Goal: Task Accomplishment & Management: Use online tool/utility

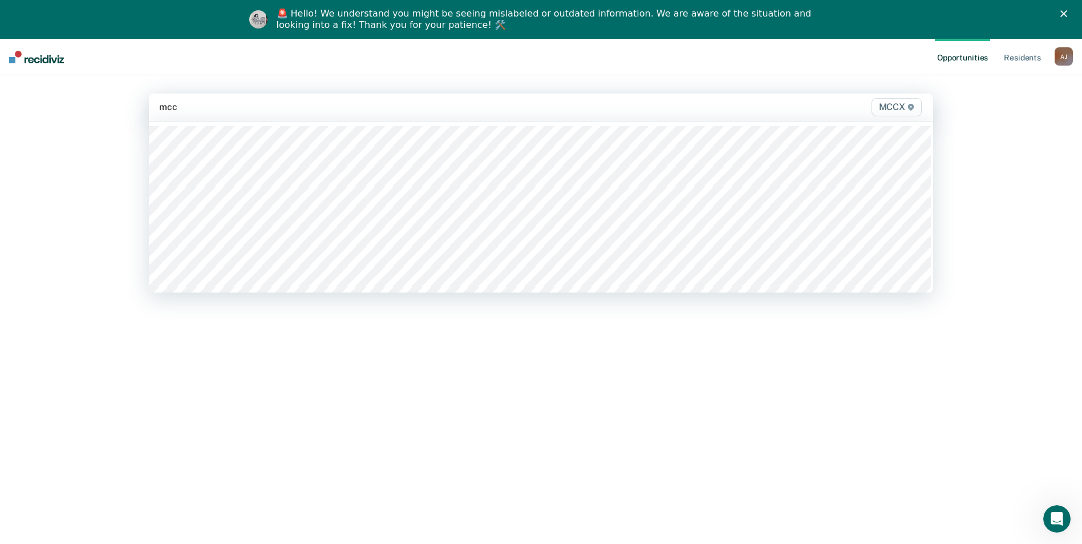
type input "mccx"
type input "mcc"
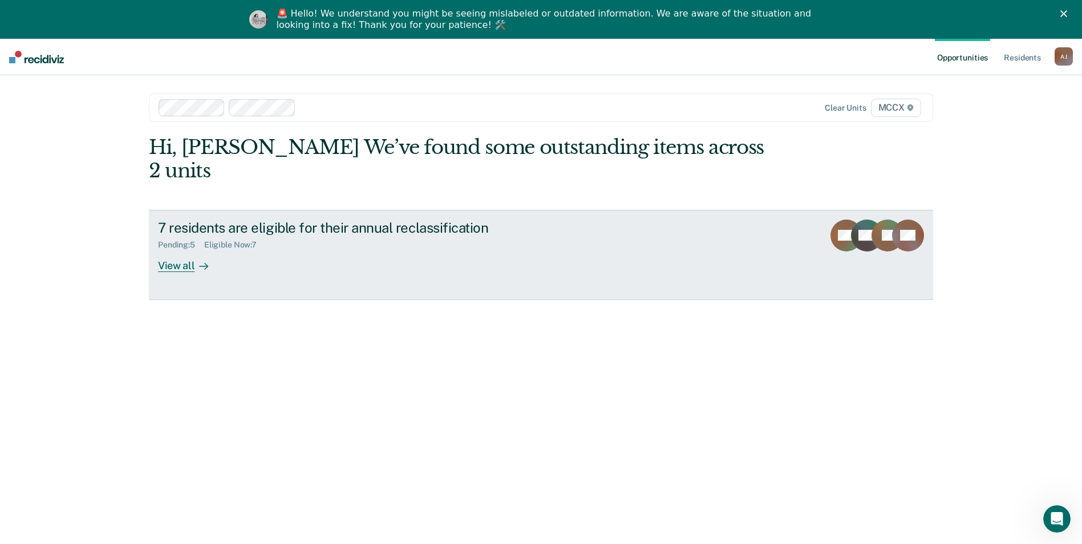
click at [171, 250] on div "View all" at bounding box center [190, 261] width 64 height 22
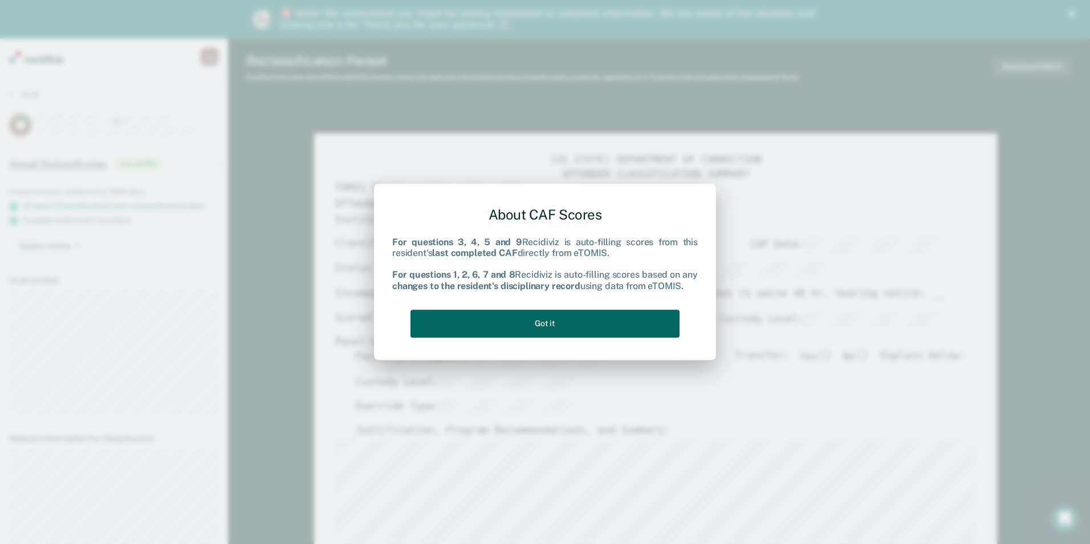
click at [624, 318] on button "Got it" at bounding box center [545, 324] width 269 height 28
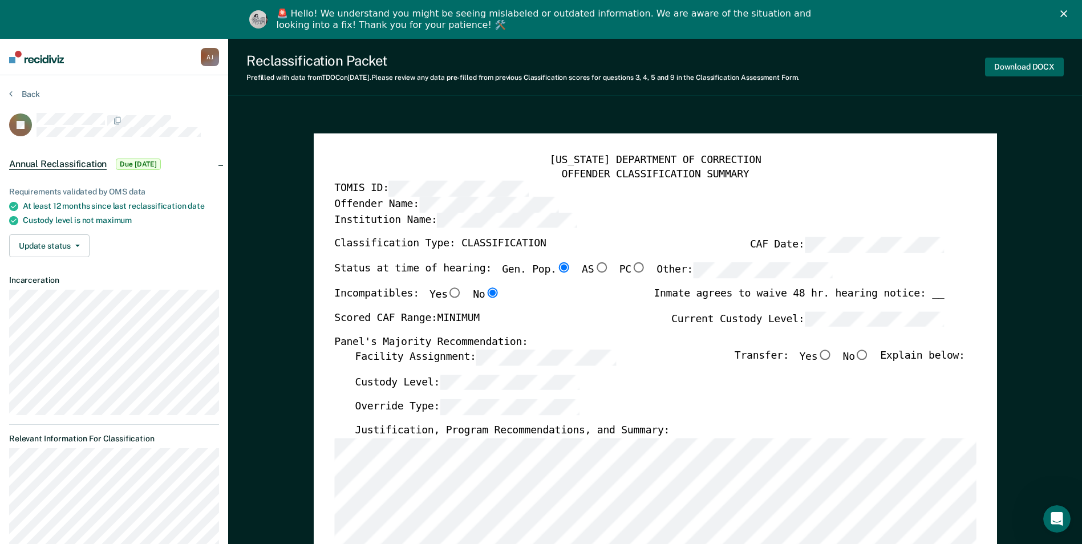
click at [1016, 67] on button "Download DOCX" at bounding box center [1024, 67] width 79 height 19
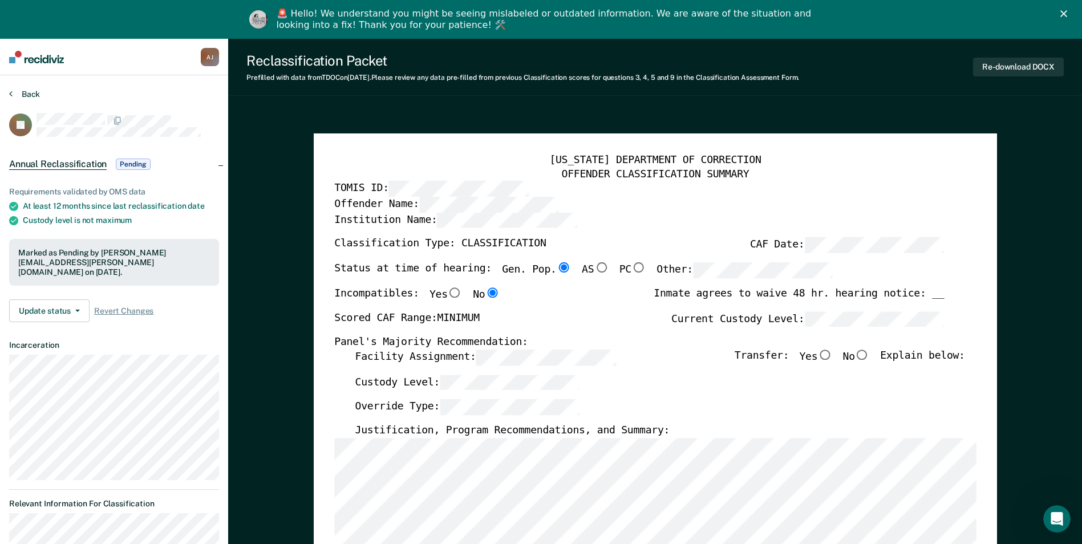
click at [24, 95] on button "Back" at bounding box center [24, 94] width 31 height 10
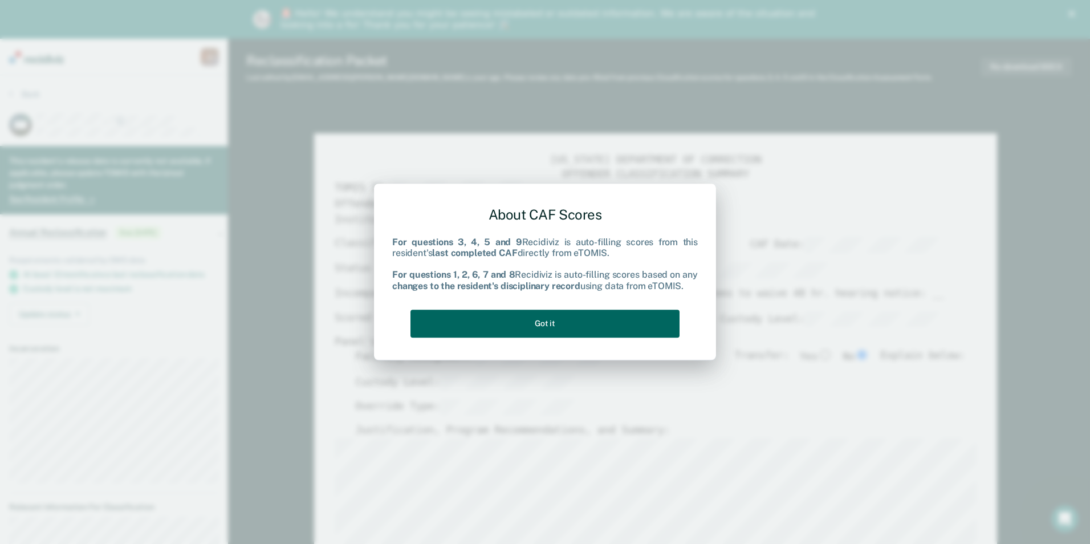
click at [525, 327] on button "Got it" at bounding box center [545, 324] width 269 height 28
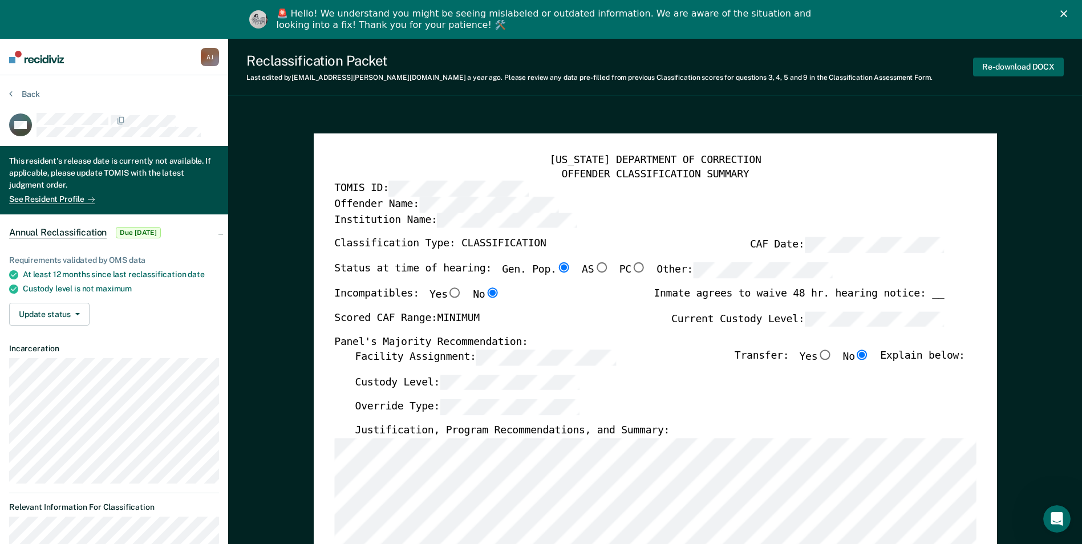
click at [1008, 63] on button "Re-download DOCX" at bounding box center [1018, 67] width 91 height 19
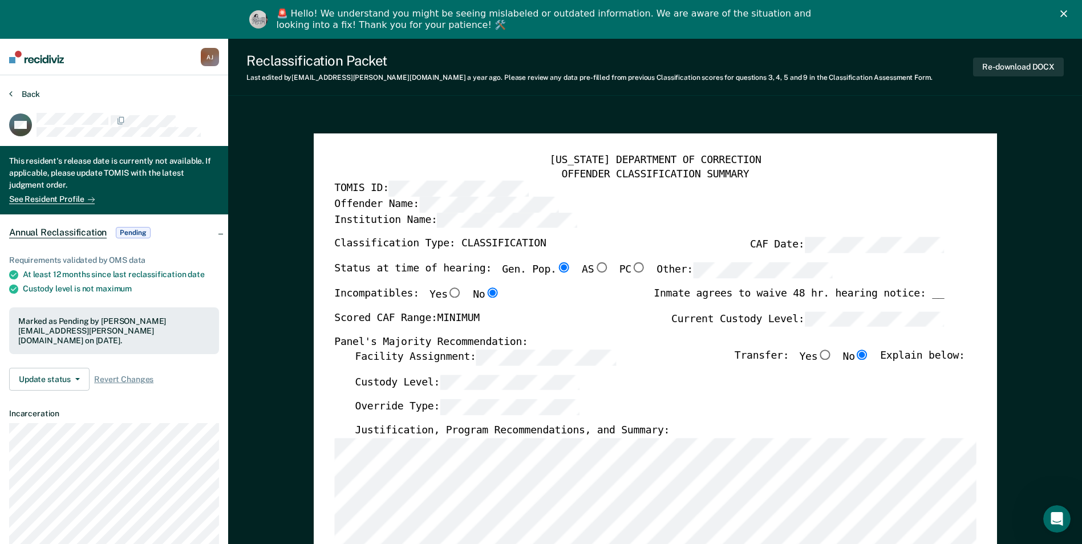
click at [23, 91] on button "Back" at bounding box center [24, 94] width 31 height 10
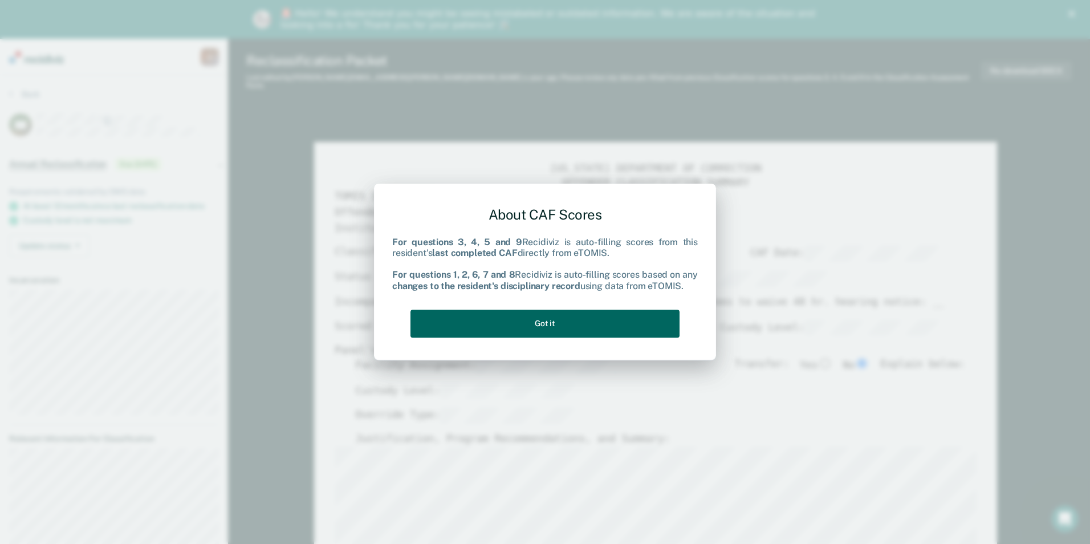
click at [622, 315] on button "Got it" at bounding box center [545, 324] width 269 height 28
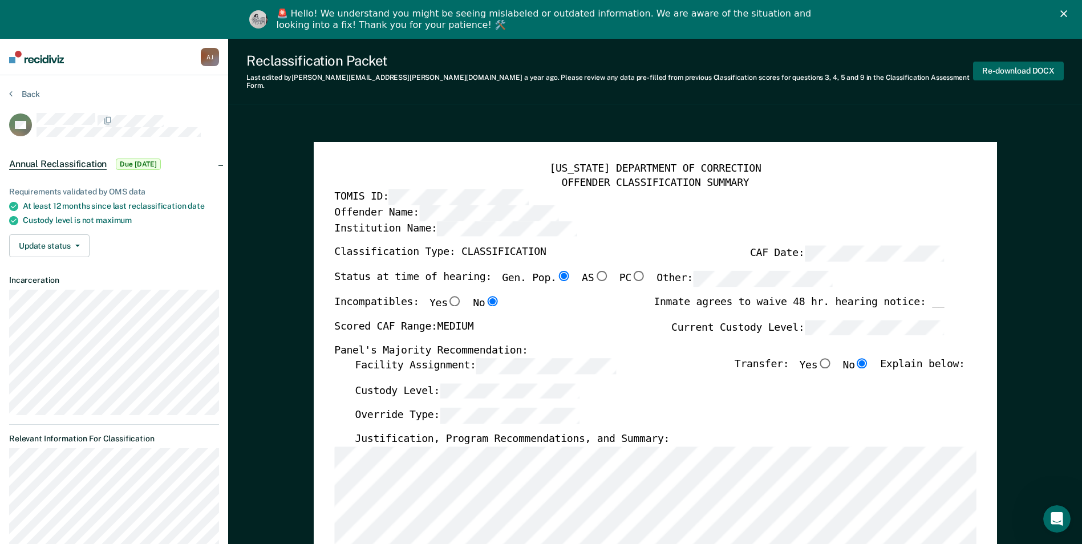
click at [1005, 69] on button "Re-download DOCX" at bounding box center [1018, 71] width 91 height 19
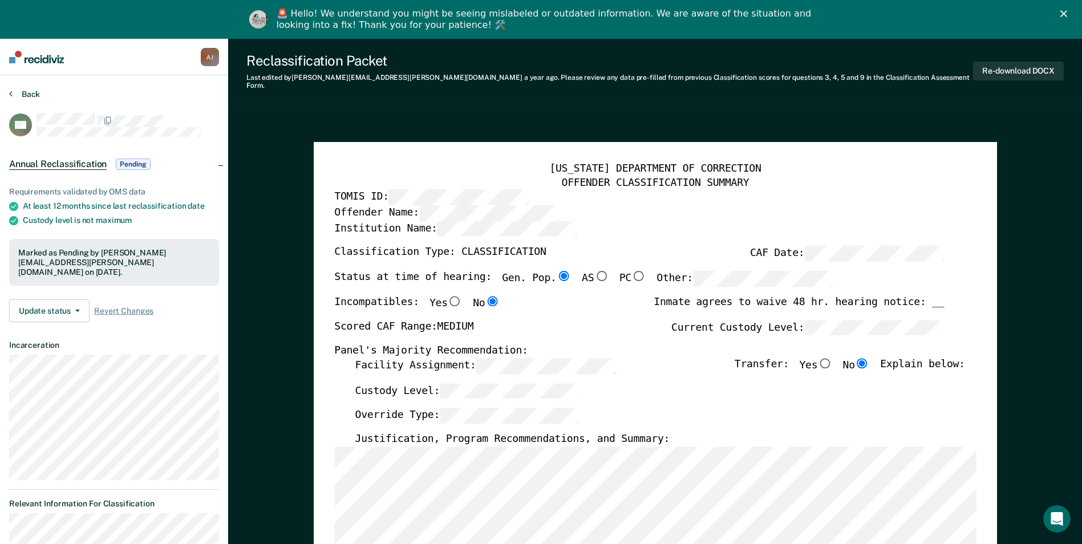
click at [31, 92] on button "Back" at bounding box center [24, 94] width 31 height 10
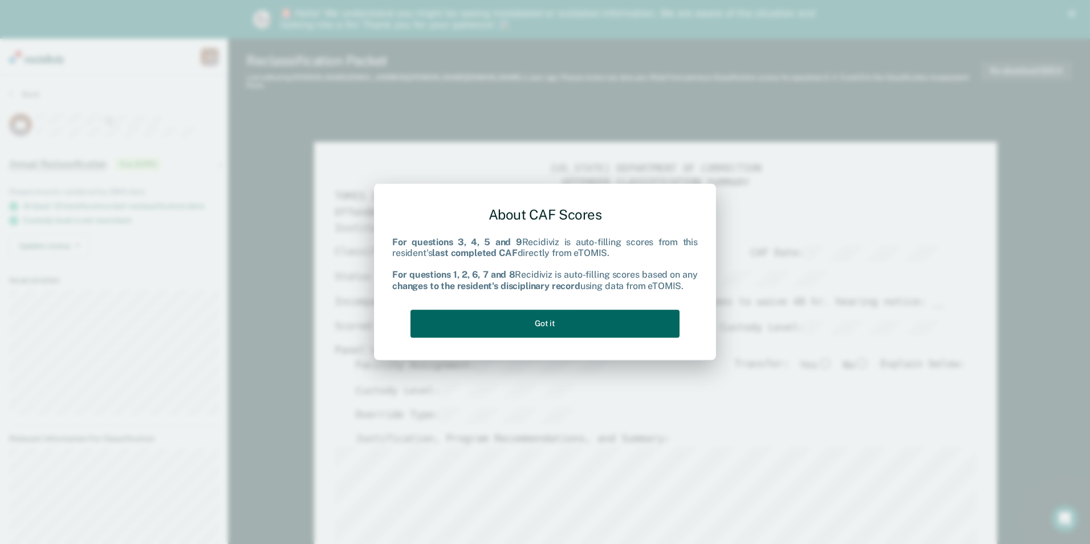
click at [609, 320] on button "Got it" at bounding box center [545, 324] width 269 height 28
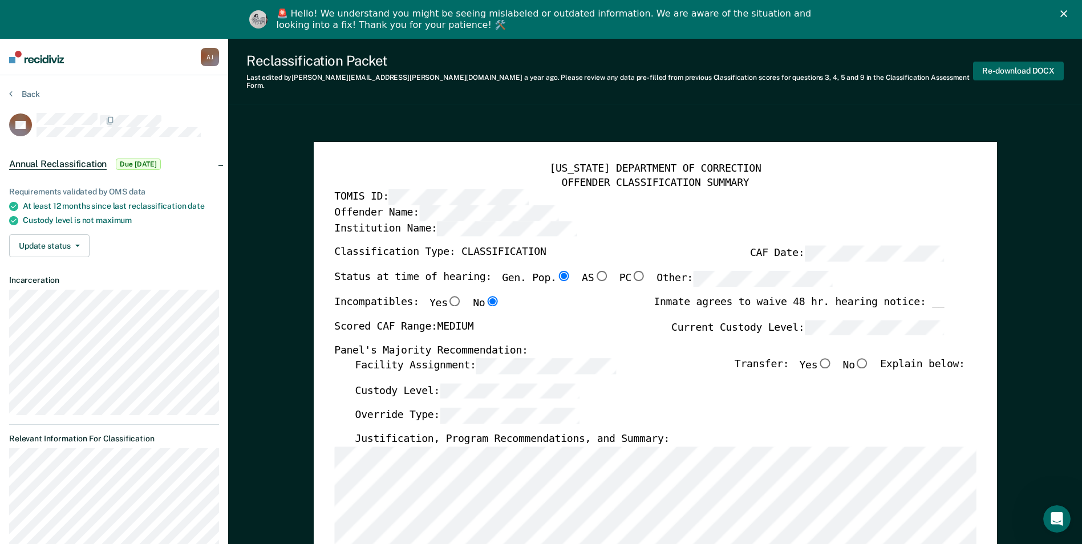
click at [997, 68] on button "Re-download DOCX" at bounding box center [1018, 71] width 91 height 19
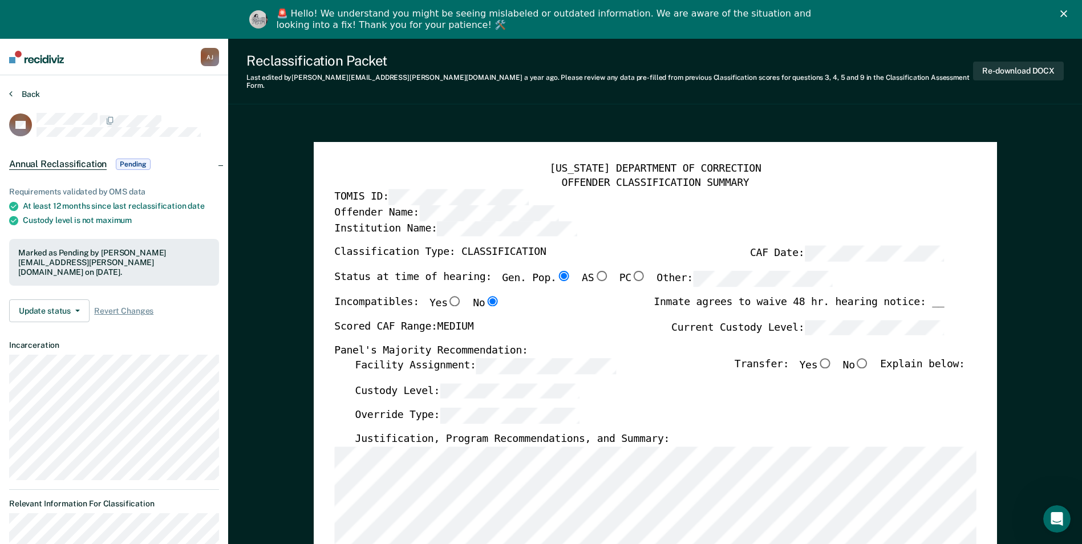
click at [19, 93] on button "Back" at bounding box center [24, 94] width 31 height 10
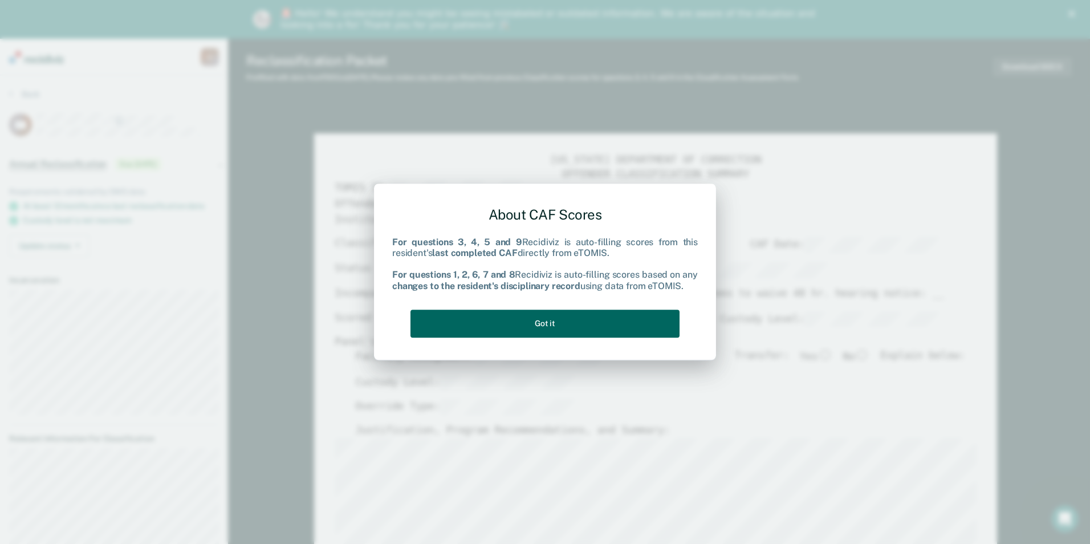
click at [627, 315] on button "Got it" at bounding box center [545, 324] width 269 height 28
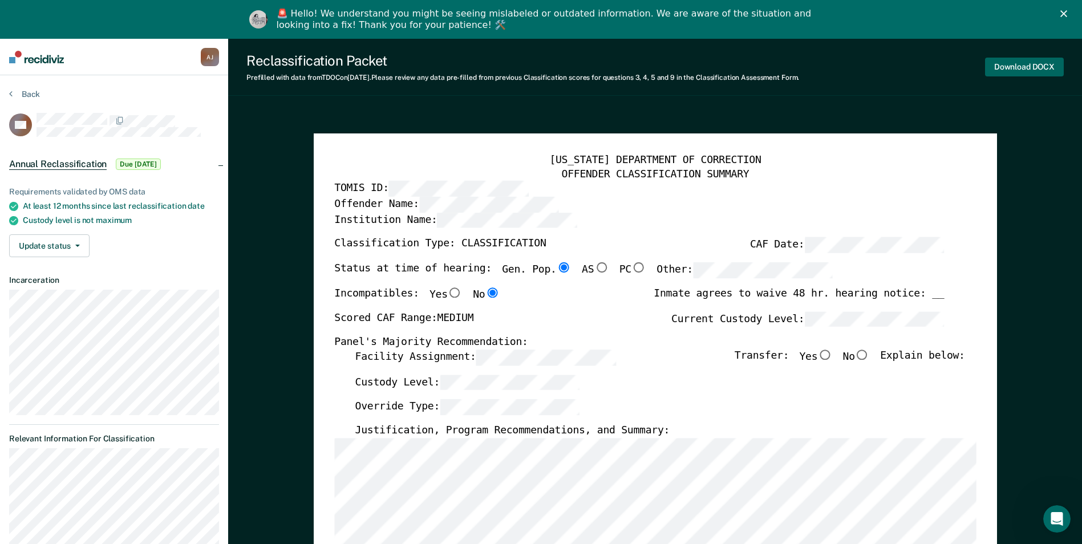
click at [1011, 70] on button "Download DOCX" at bounding box center [1024, 67] width 79 height 19
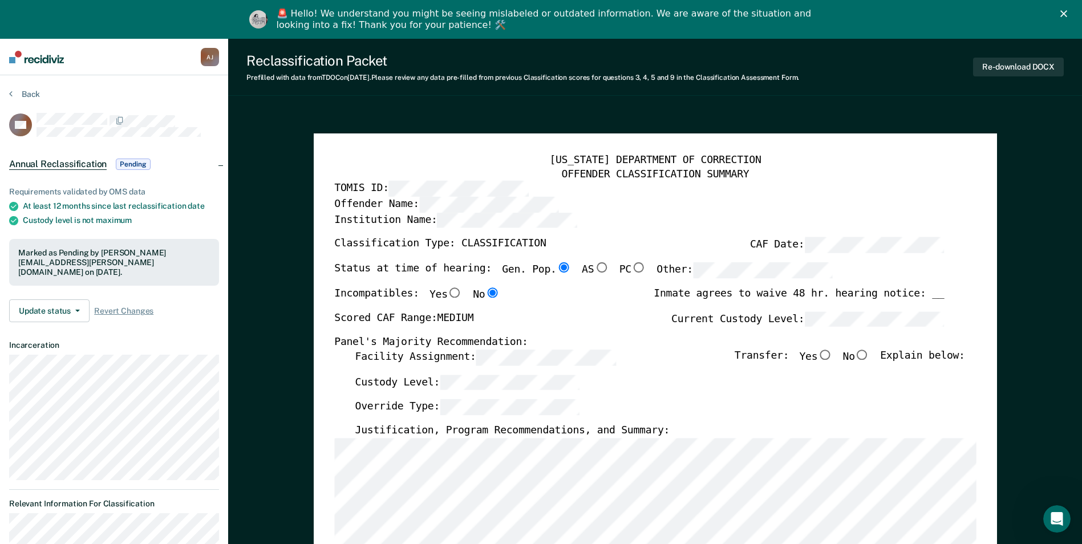
drag, startPoint x: 248, startPoint y: 274, endPoint x: 249, endPoint y: 263, distance: 10.9
click at [34, 95] on button "Back" at bounding box center [24, 94] width 31 height 10
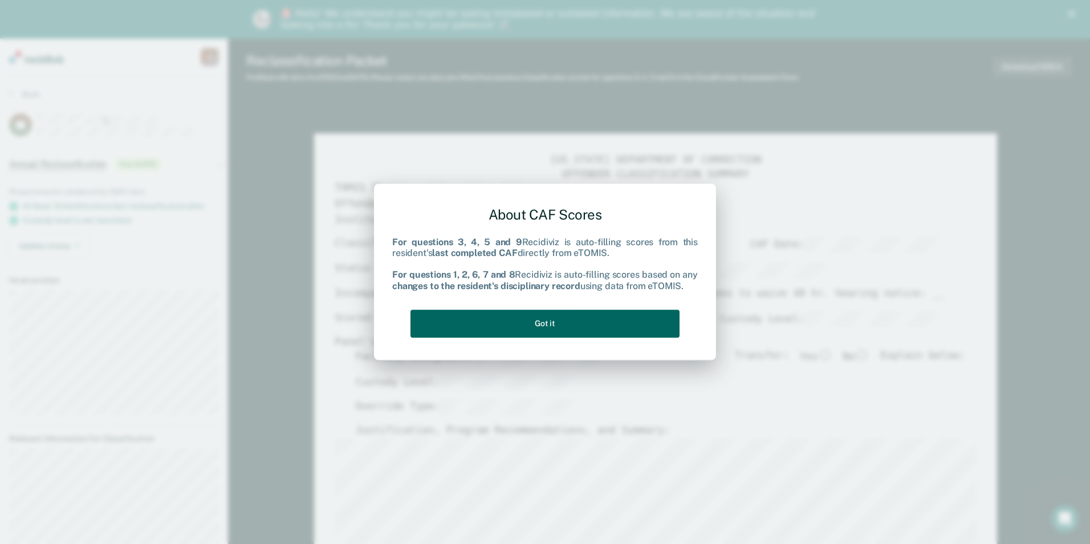
click at [531, 324] on button "Got it" at bounding box center [545, 324] width 269 height 28
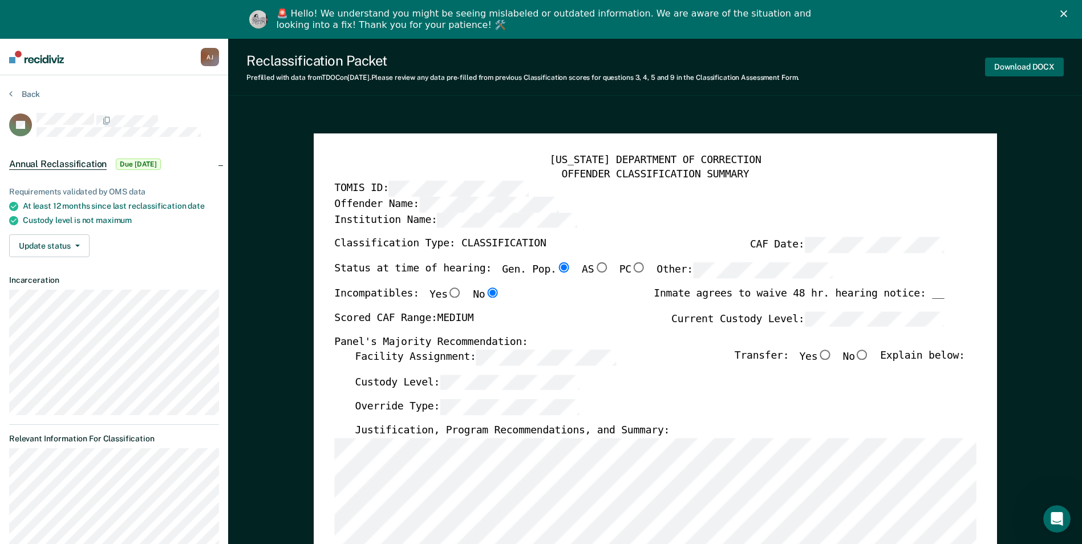
click at [1011, 69] on button "Download DOCX" at bounding box center [1024, 67] width 79 height 19
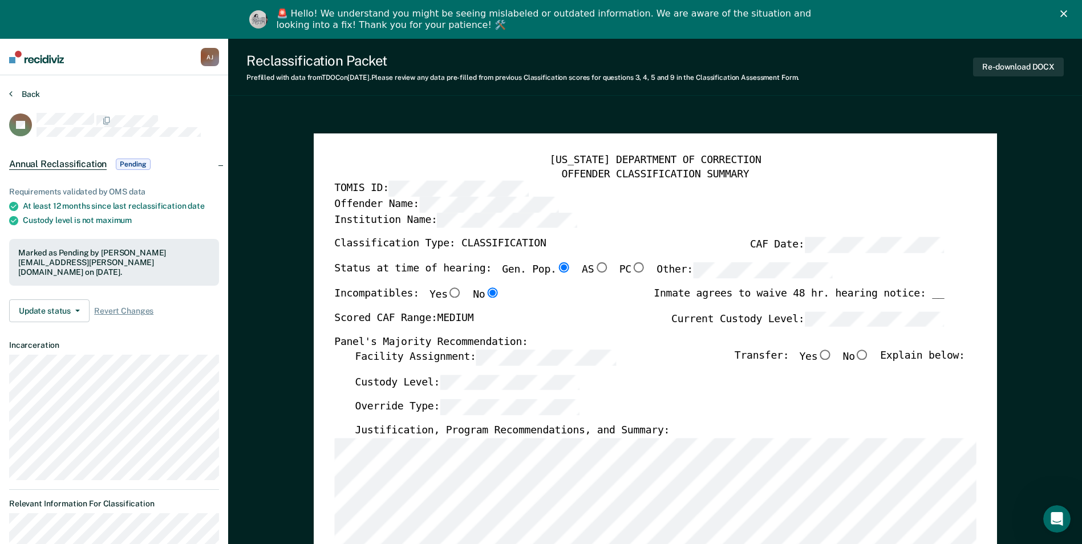
click at [26, 90] on button "Back" at bounding box center [24, 94] width 31 height 10
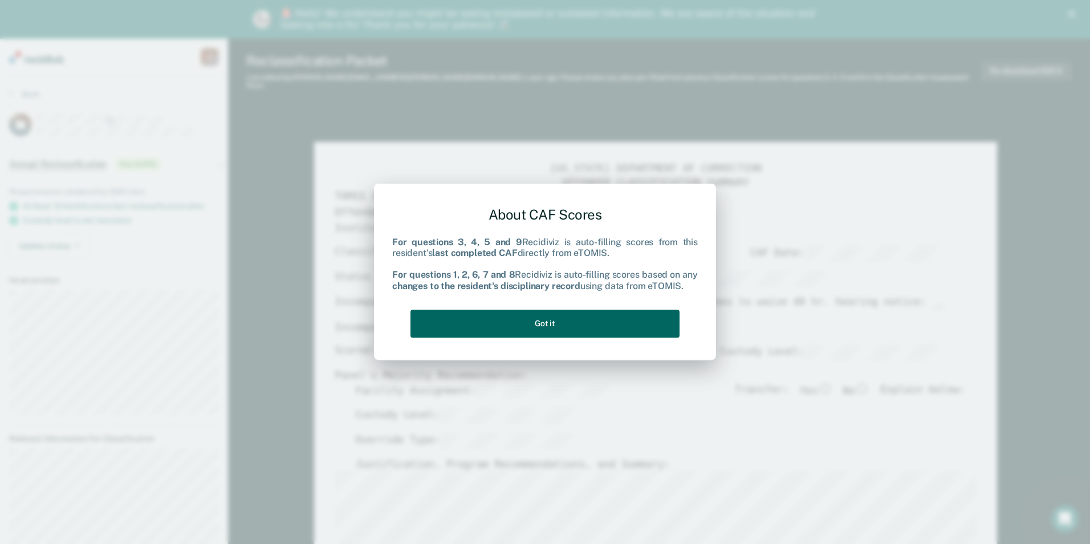
click at [639, 315] on button "Got it" at bounding box center [545, 324] width 269 height 28
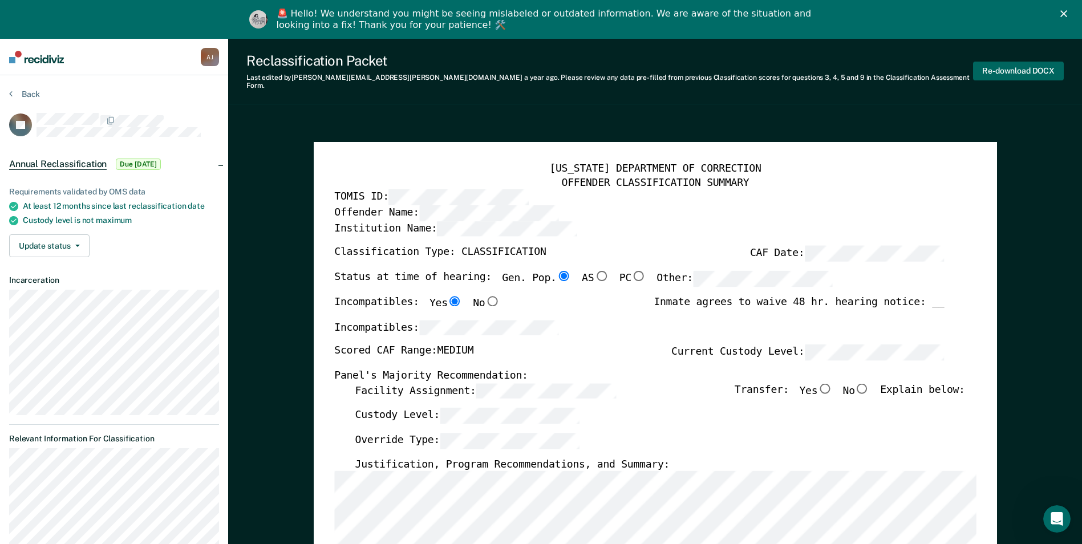
click at [1007, 67] on button "Re-download DOCX" at bounding box center [1018, 71] width 91 height 19
type textarea "x"
